Goal: Information Seeking & Learning: Find specific fact

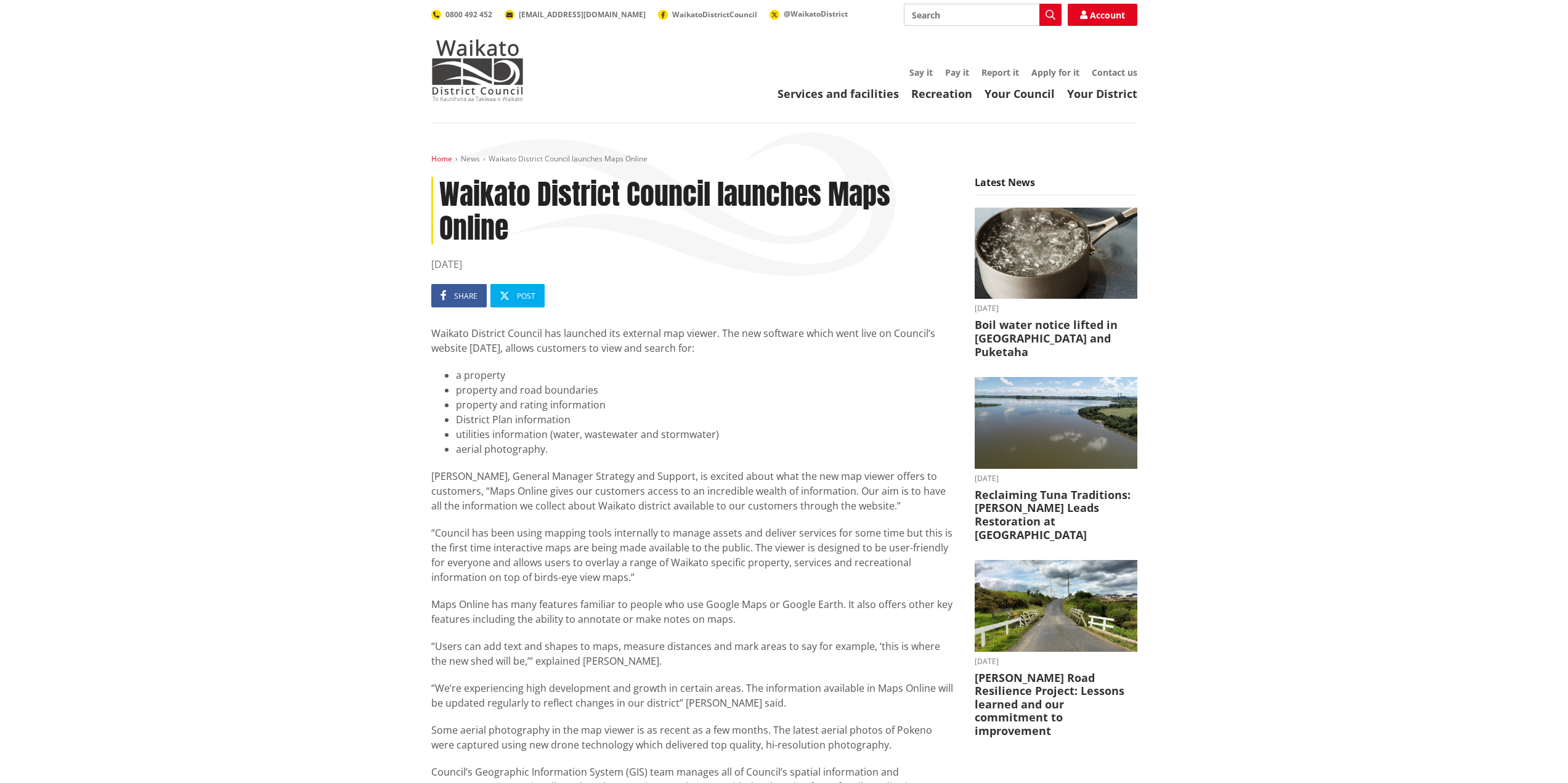
click at [439, 155] on link "Home" at bounding box center [442, 158] width 21 height 10
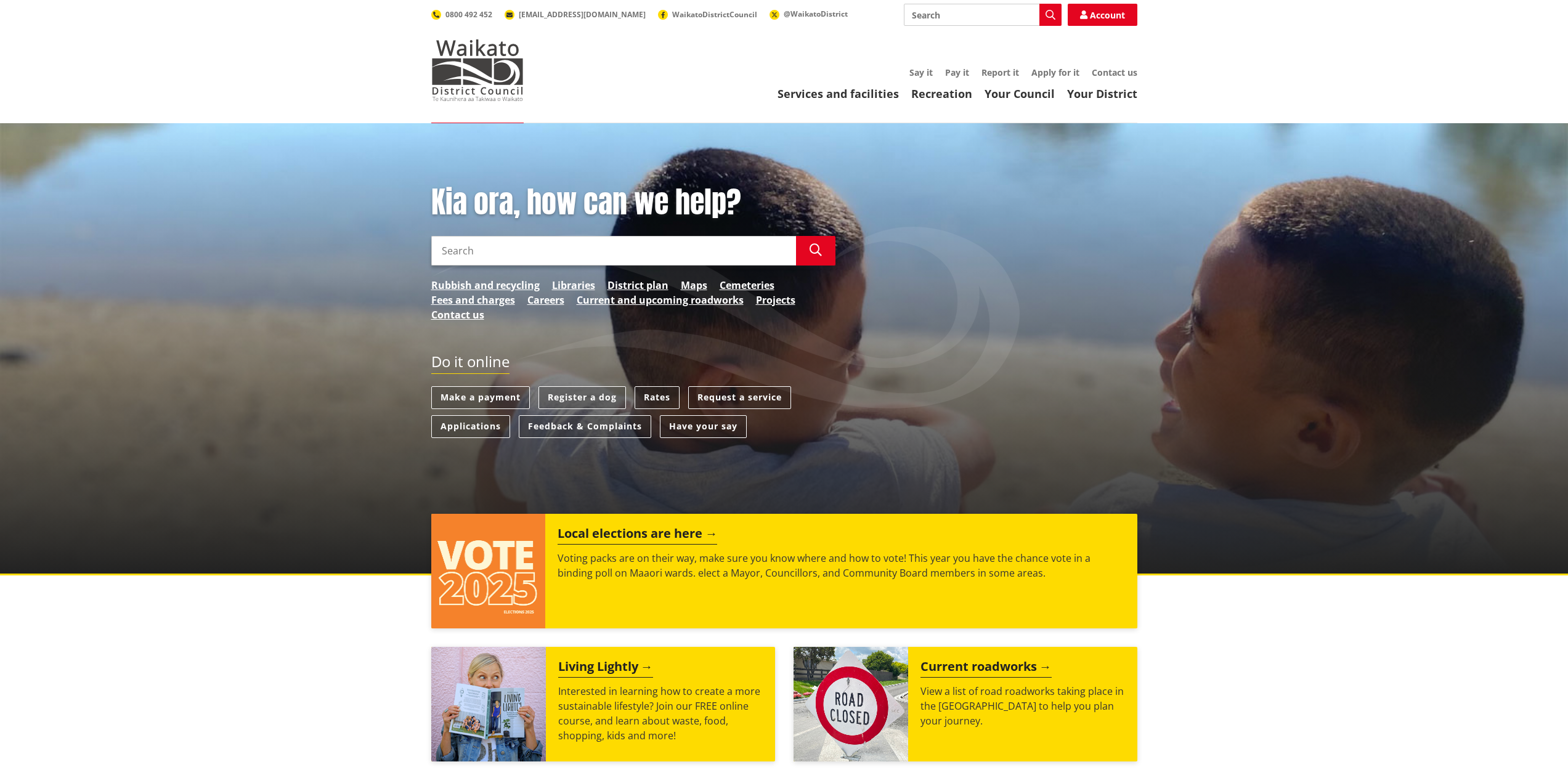
click at [660, 245] on input "Search" at bounding box center [614, 250] width 365 height 30
paste input "Waikato District,"
type input "W"
click at [467, 250] on input "Search" at bounding box center [614, 250] width 365 height 30
paste input "18 Makarini Road, Whatawhata"
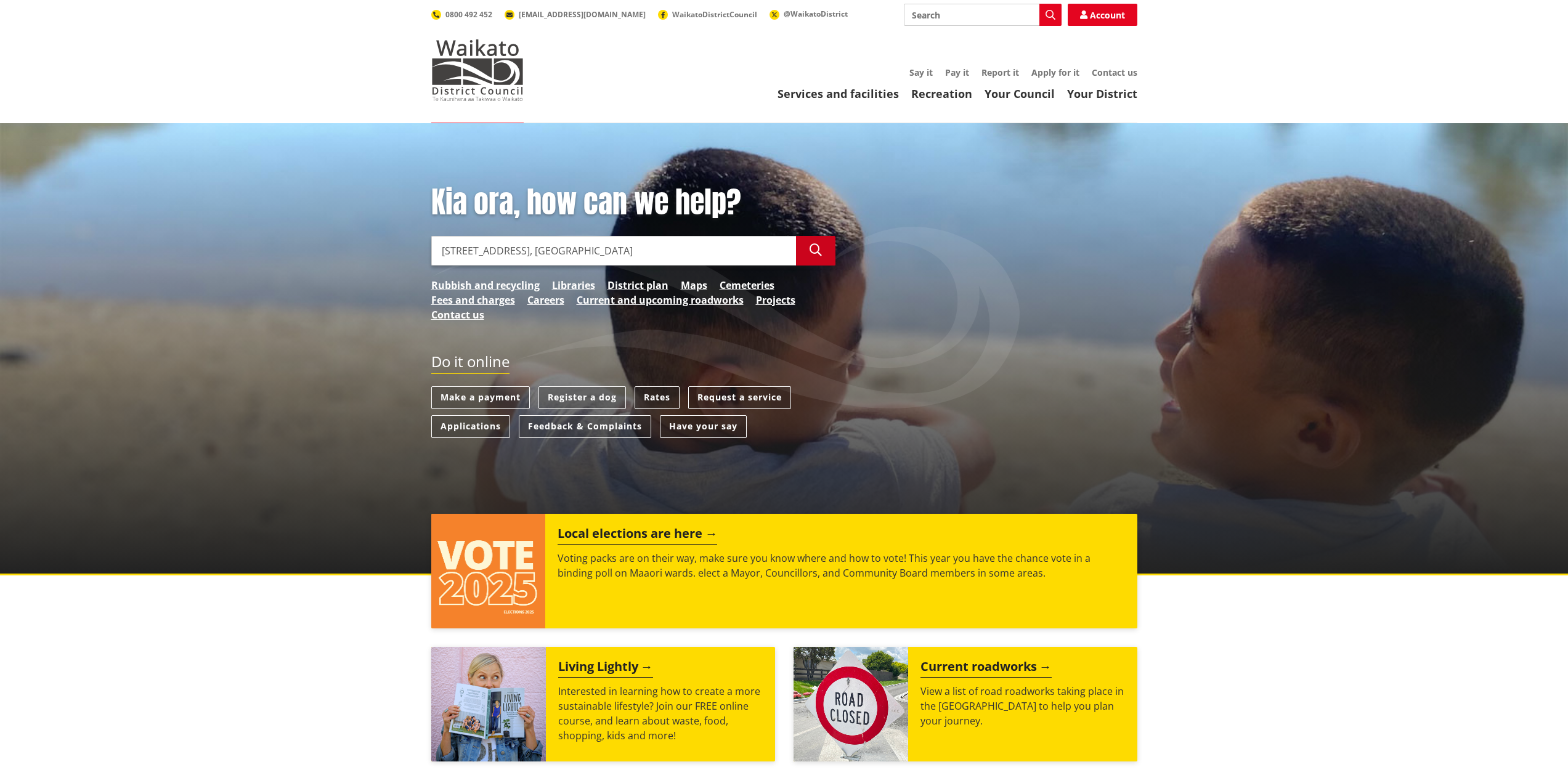
type input "18 Makarini Road, Whatawhata"
click at [816, 251] on icon "button" at bounding box center [816, 250] width 12 height 12
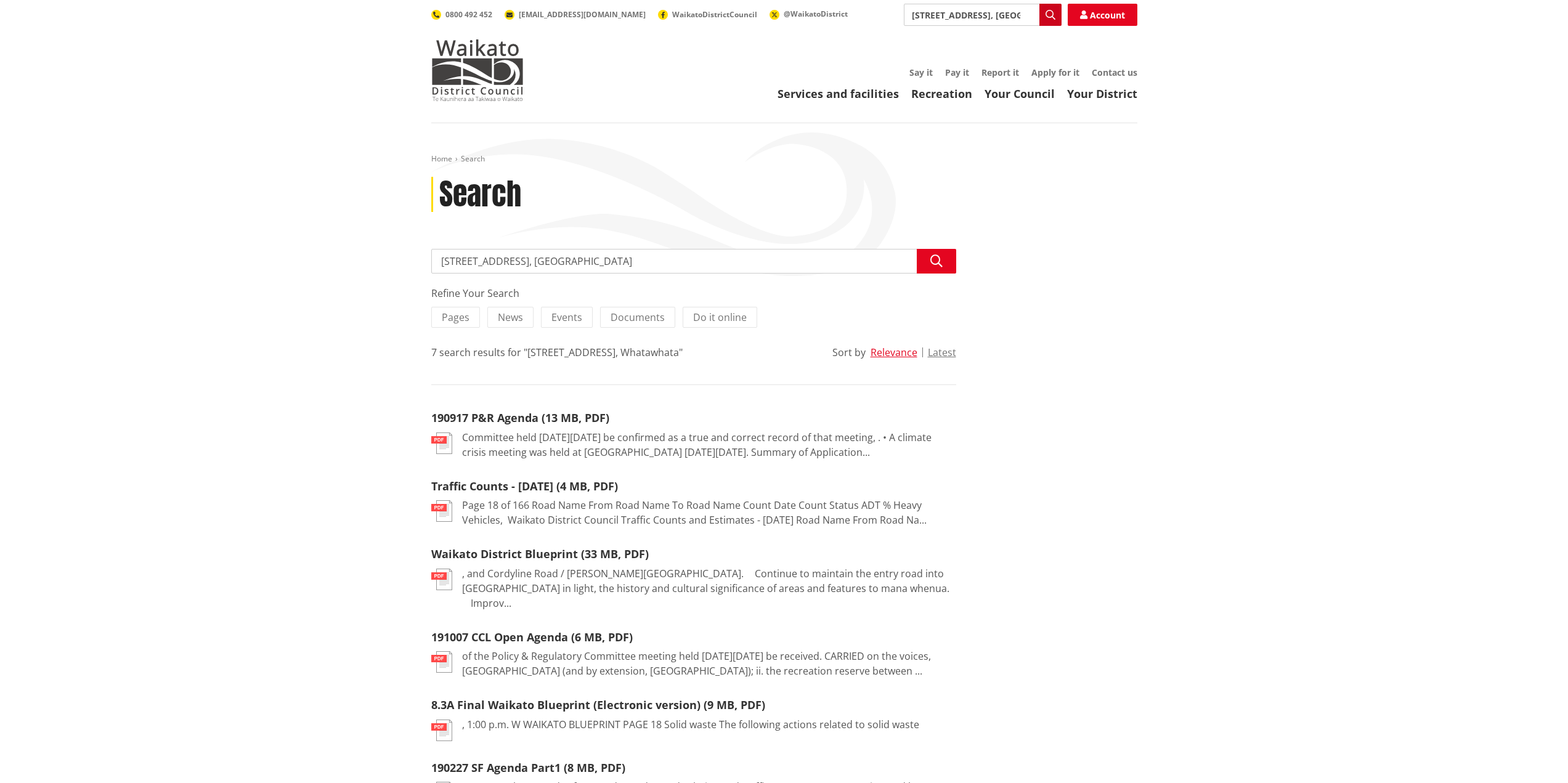
click at [1050, 17] on icon "button" at bounding box center [1051, 15] width 10 height 10
click at [472, 74] on img at bounding box center [477, 70] width 92 height 62
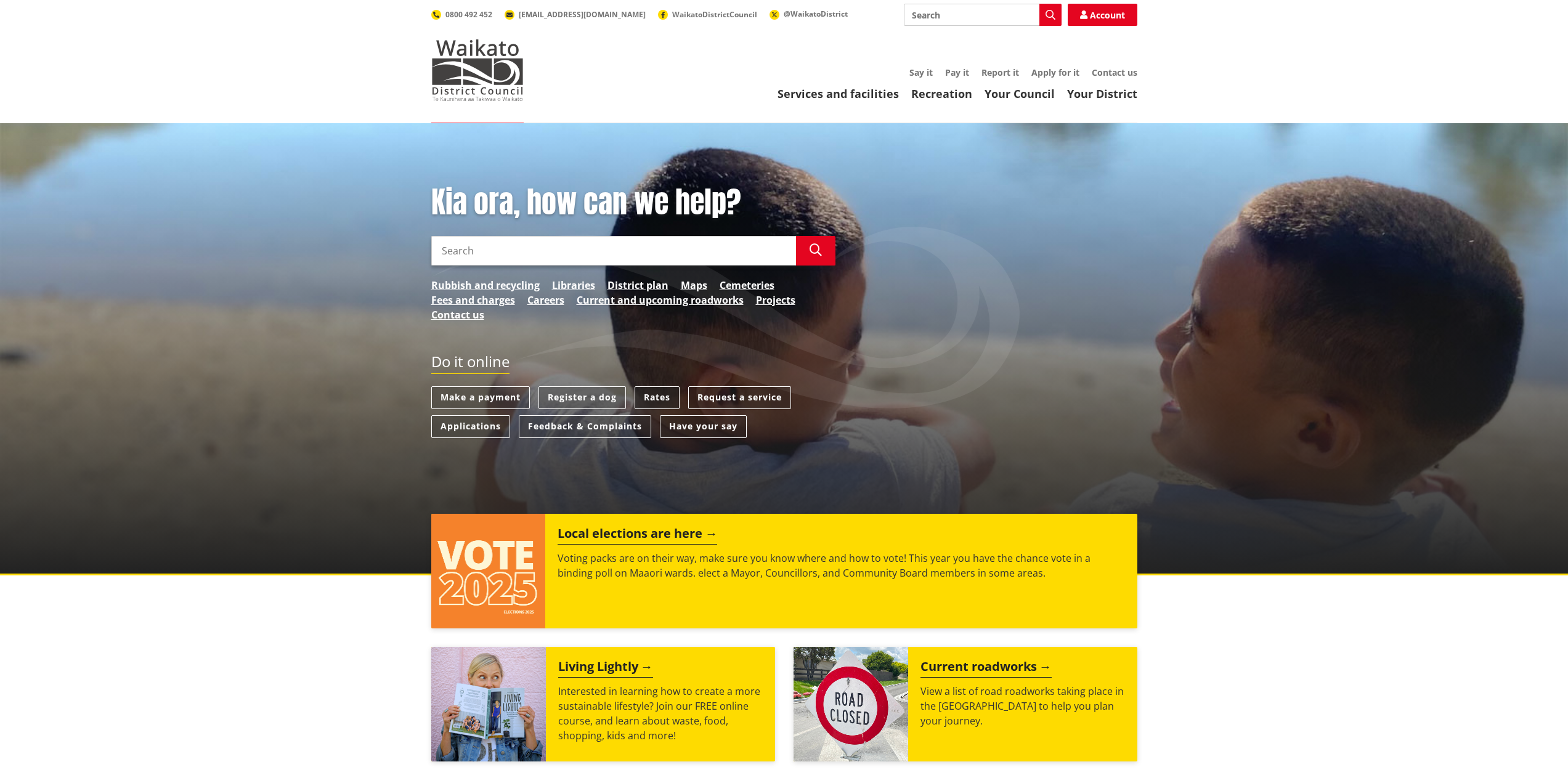
click at [660, 400] on link "Rates" at bounding box center [657, 397] width 45 height 23
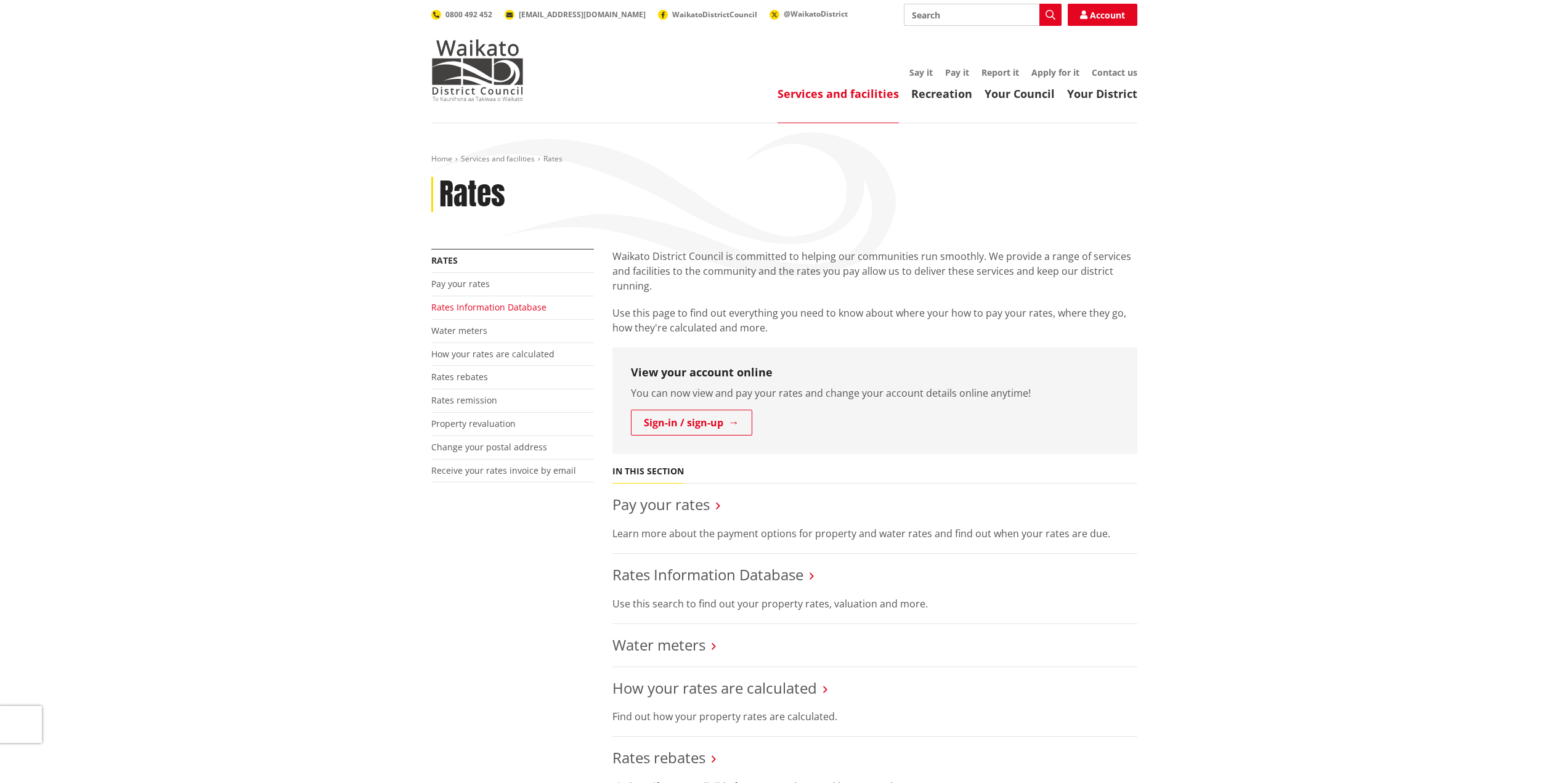
click at [511, 309] on link "Rates Information Database" at bounding box center [489, 307] width 115 height 12
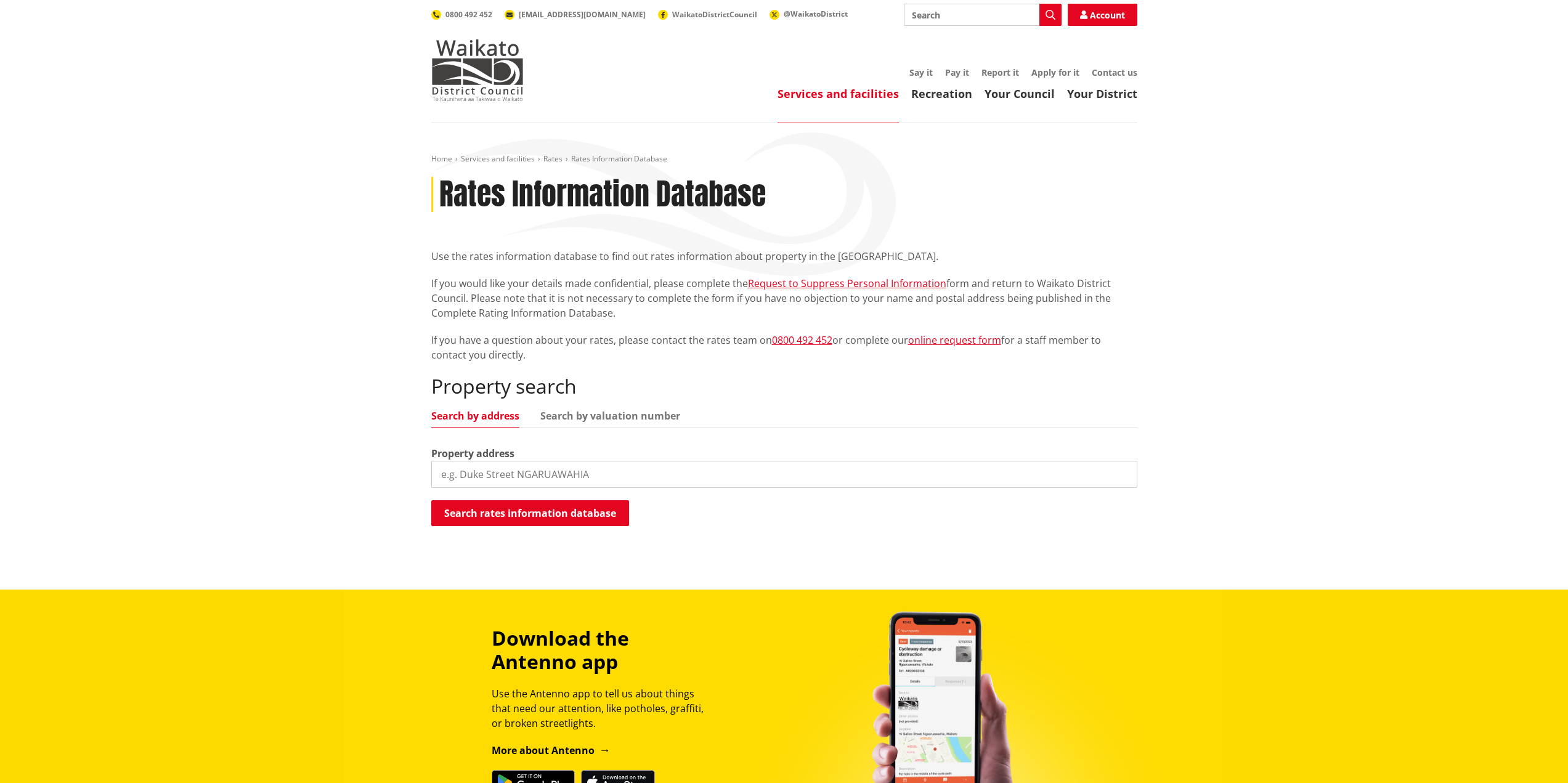
click at [555, 465] on input "search" at bounding box center [784, 474] width 706 height 27
drag, startPoint x: 592, startPoint y: 474, endPoint x: 450, endPoint y: 463, distance: 142.4
click at [450, 463] on input "search" at bounding box center [784, 474] width 706 height 27
paste input "[STREET_ADDRESS], [GEOGRAPHIC_DATA]"
type input "[STREET_ADDRESS], [GEOGRAPHIC_DATA]"
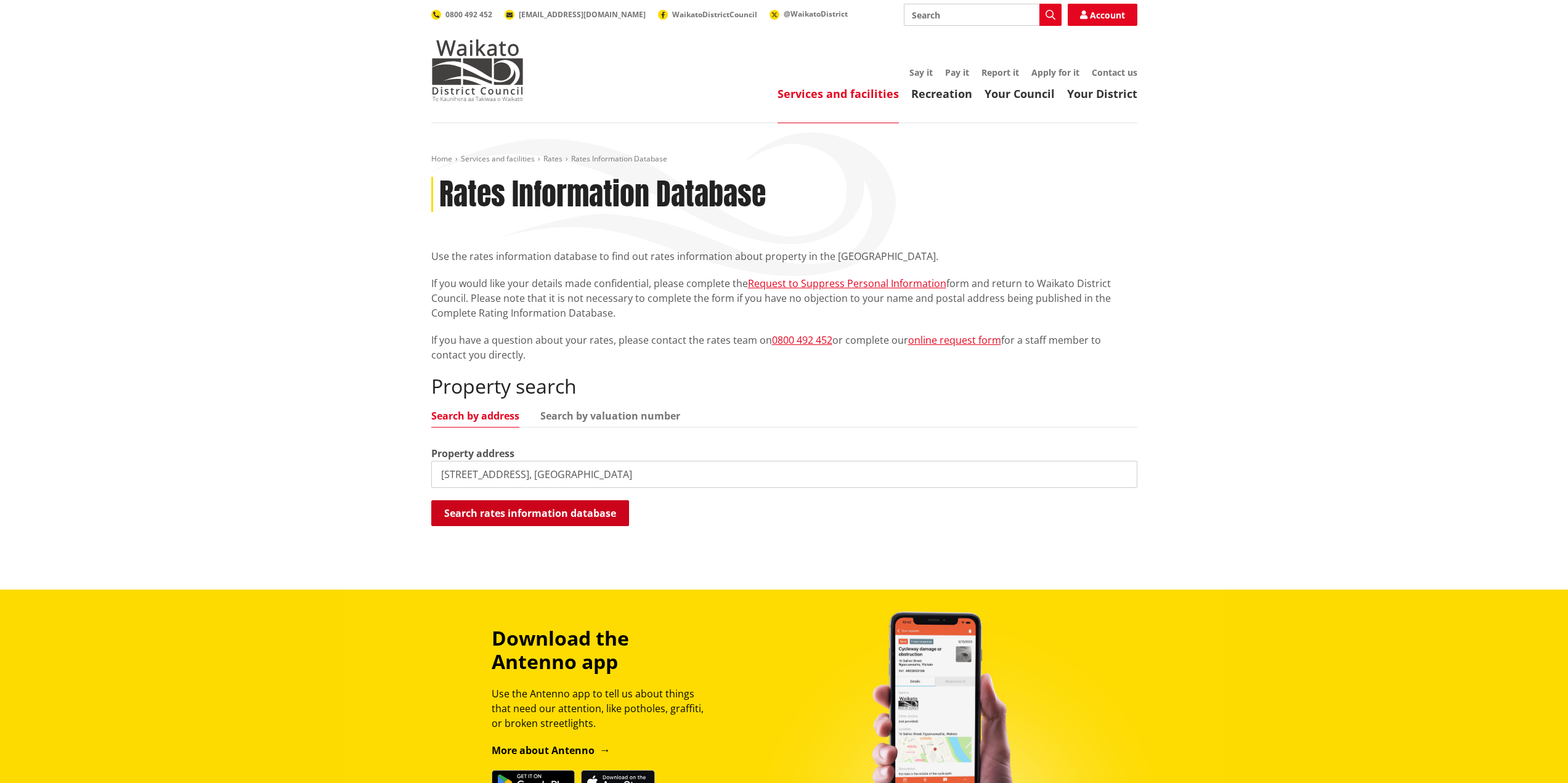
click at [558, 518] on button "Search rates information database" at bounding box center [530, 513] width 198 height 26
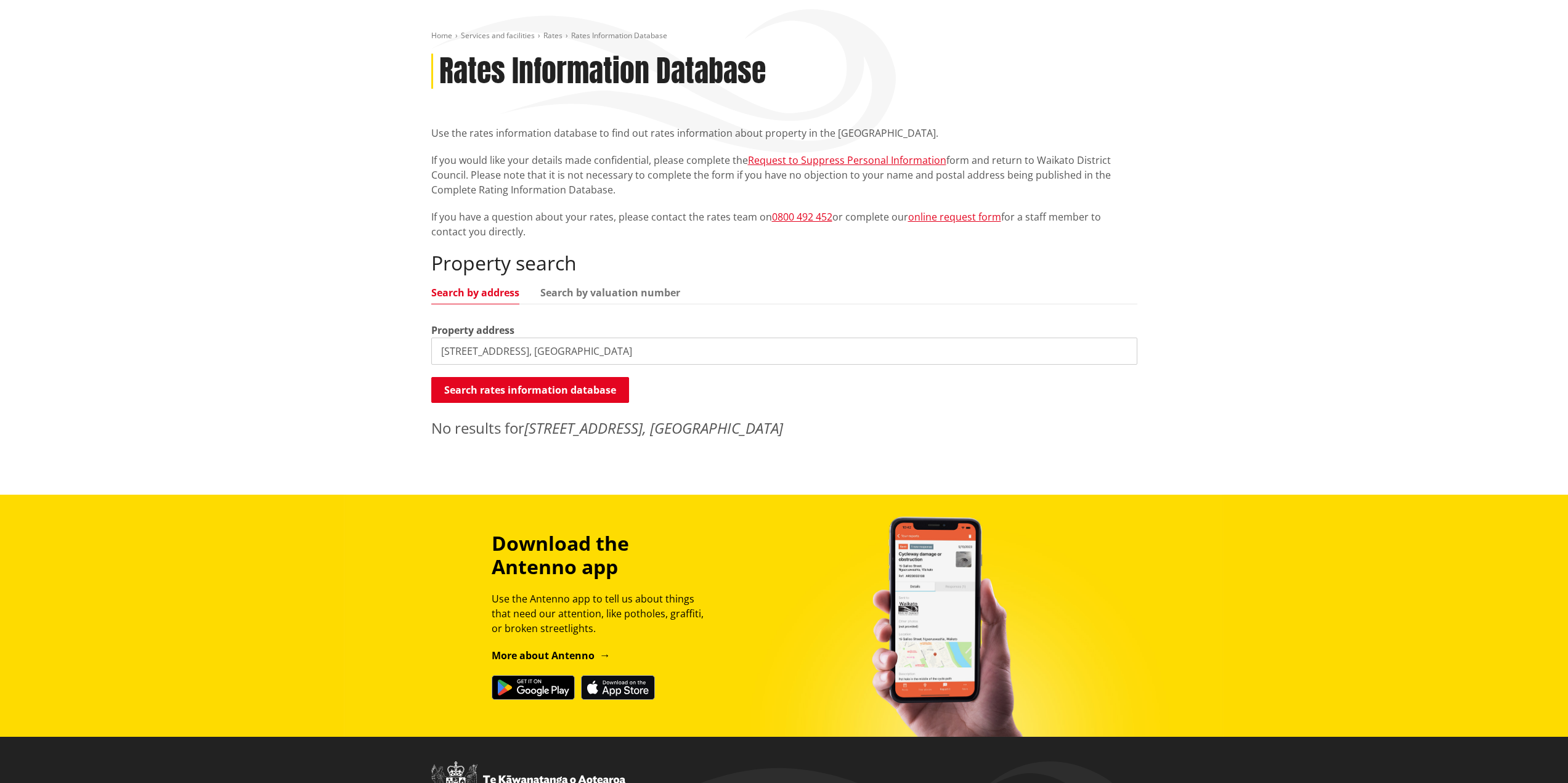
scroll to position [62, 0]
